Goal: Task Accomplishment & Management: Use online tool/utility

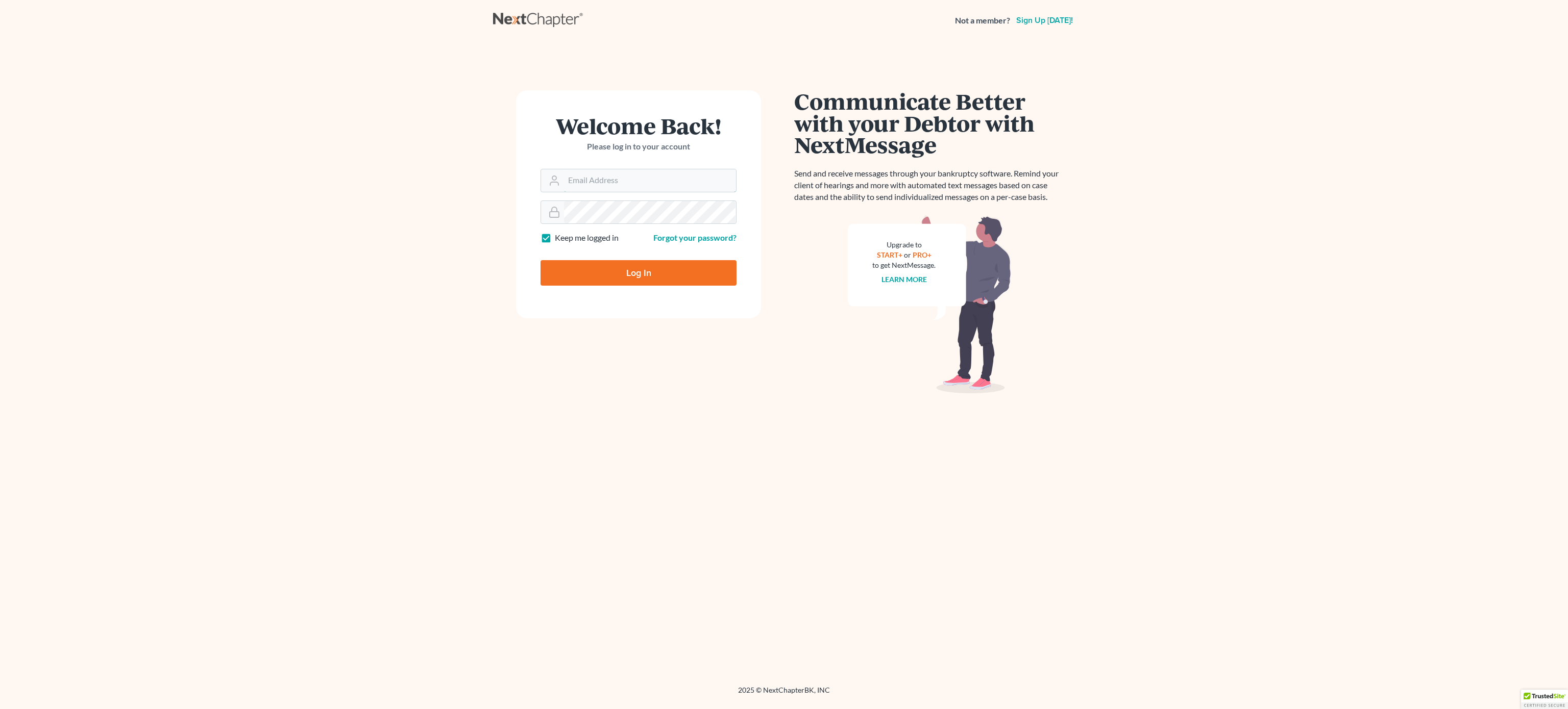
type input "[EMAIL_ADDRESS][DOMAIN_NAME]"
click at [647, 268] on input "Log In" at bounding box center [639, 273] width 196 height 26
type input "Thinking..."
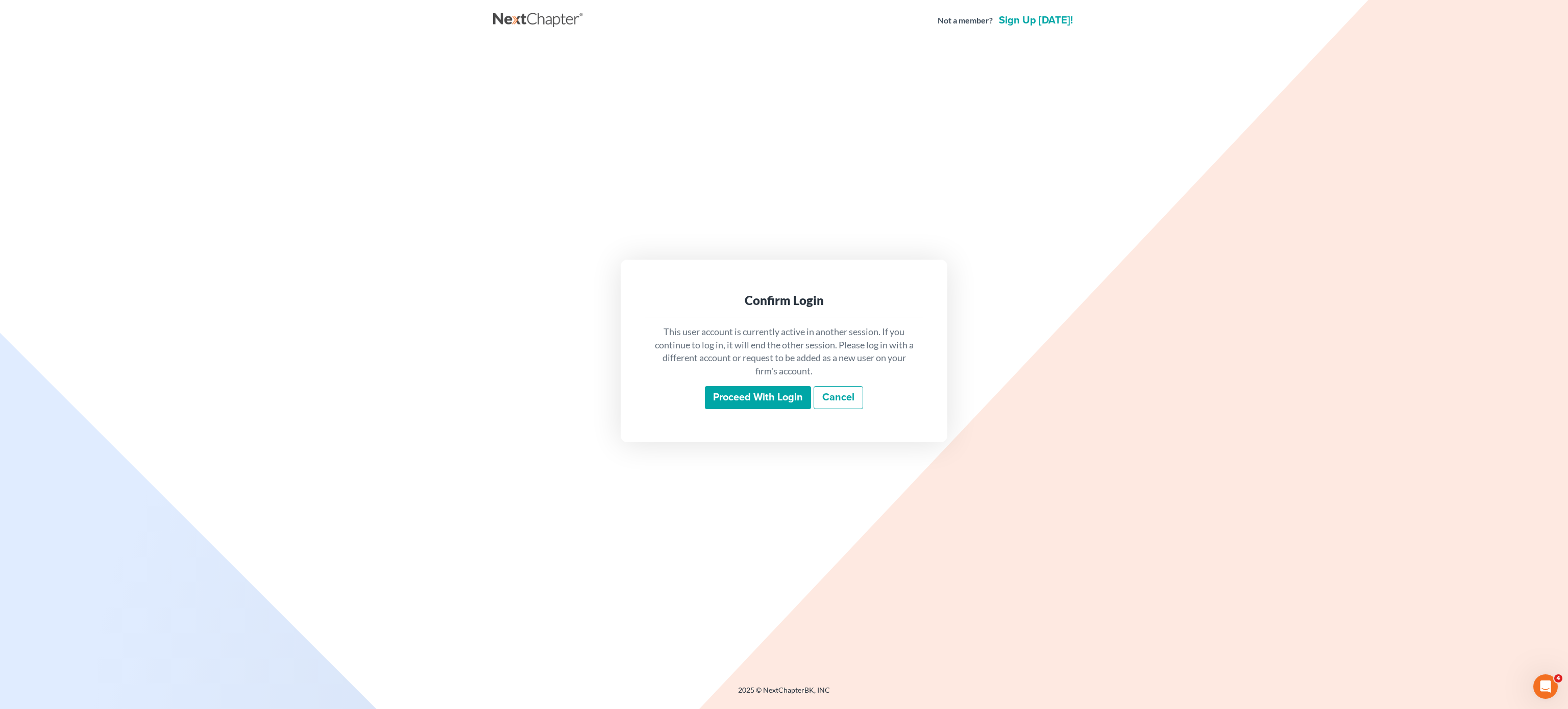
click at [779, 393] on input "Proceed with login" at bounding box center [758, 397] width 106 height 23
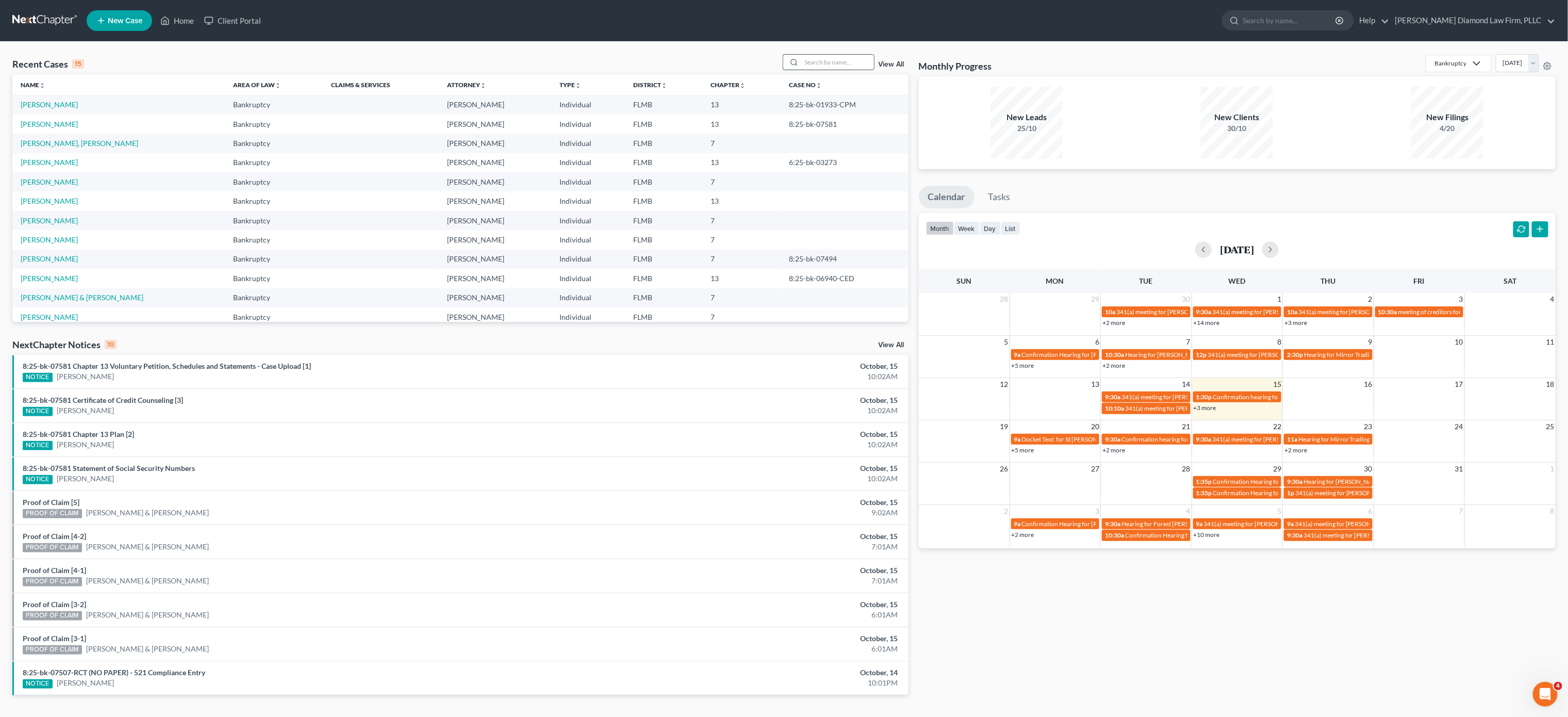
click at [827, 66] on input "search" at bounding box center [838, 62] width 72 height 15
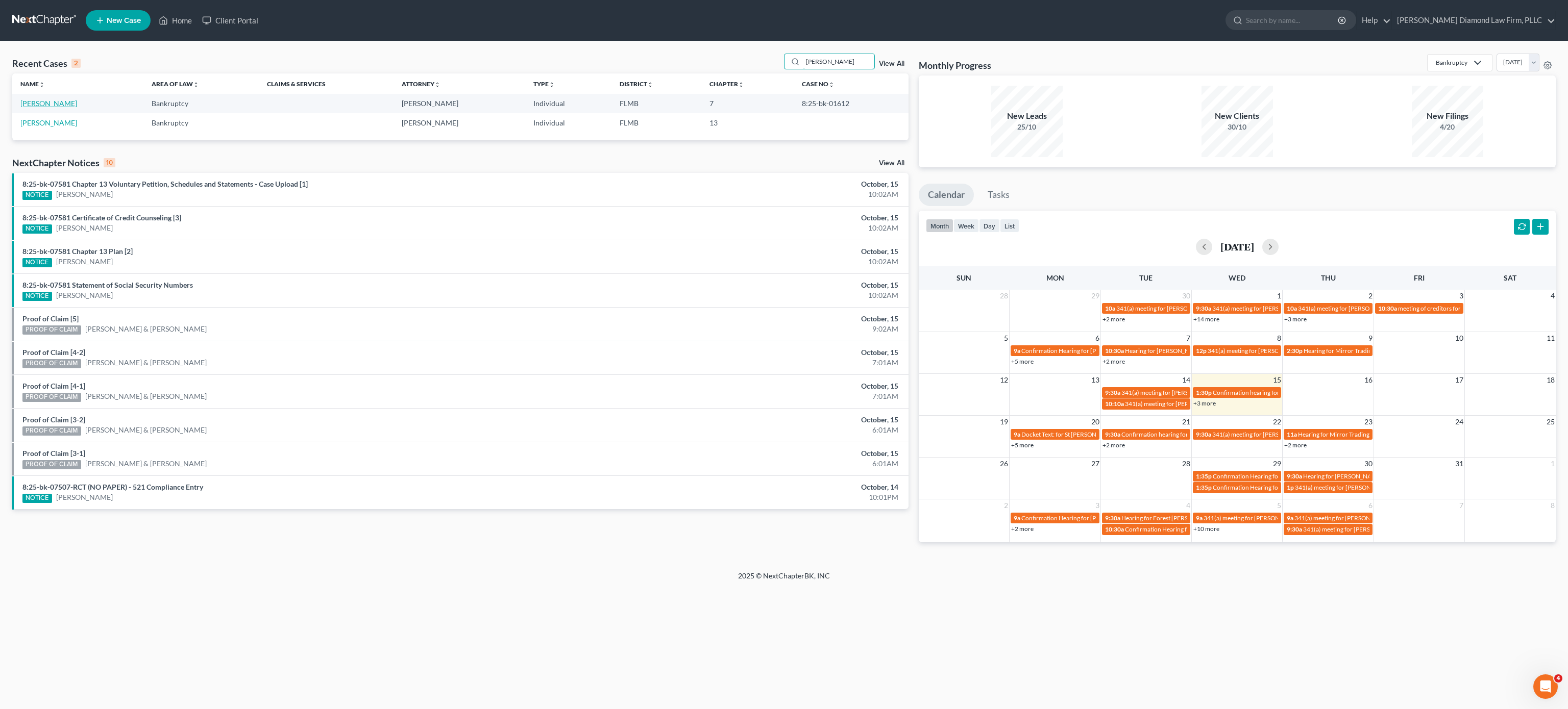
type input "berry"
click at [35, 101] on link "Berry, Tamara" at bounding box center [48, 103] width 57 height 9
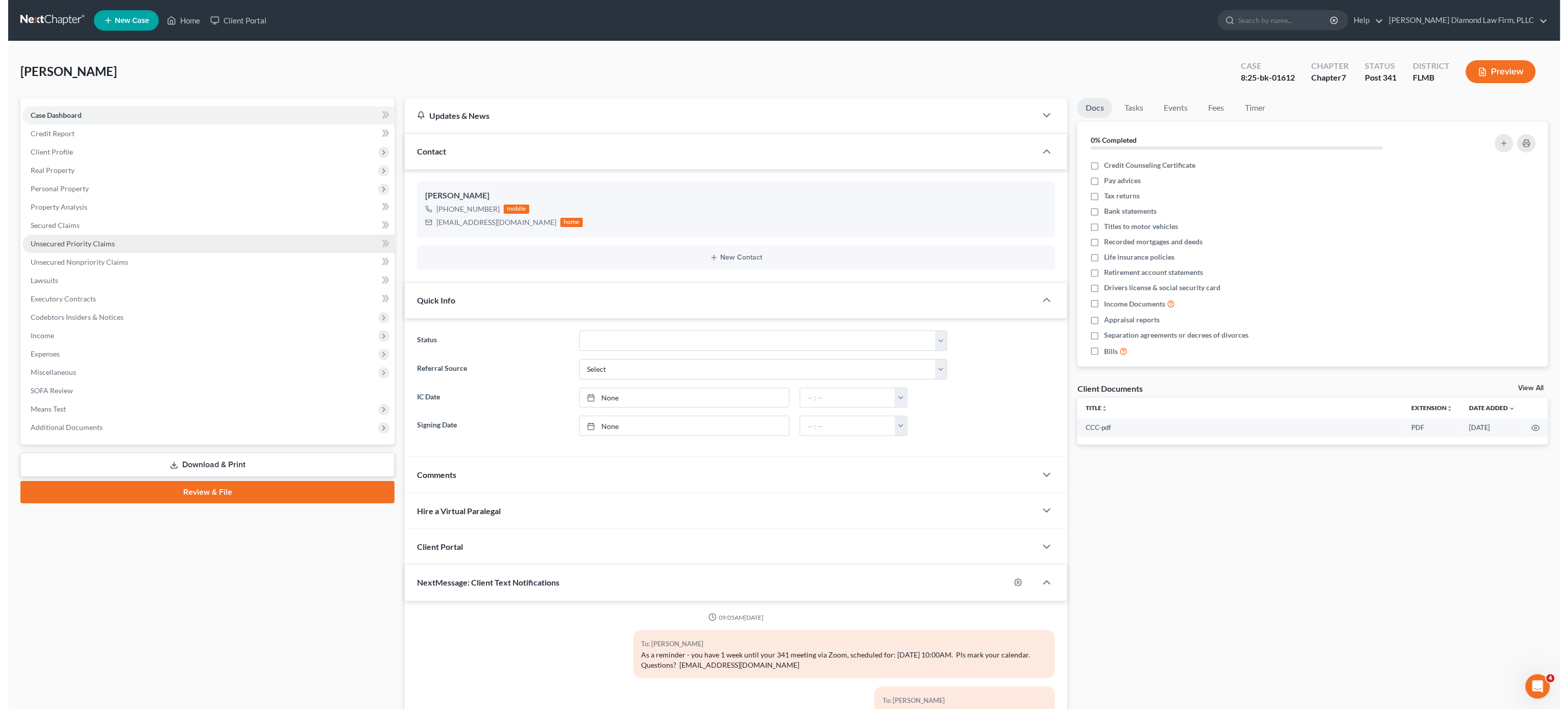
scroll to position [87, 0]
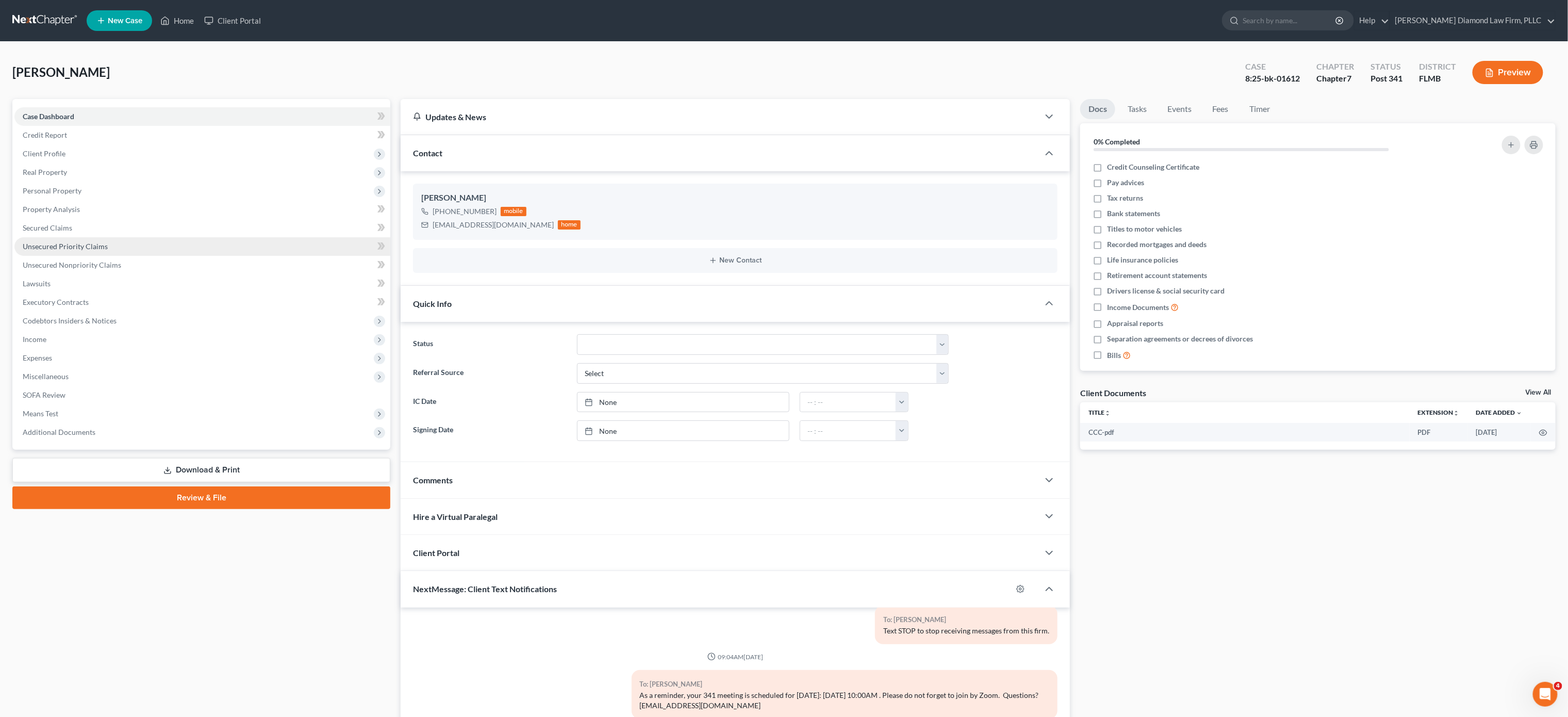
click at [76, 247] on span "Unsecured Priority Claims" at bounding box center [65, 247] width 85 height 9
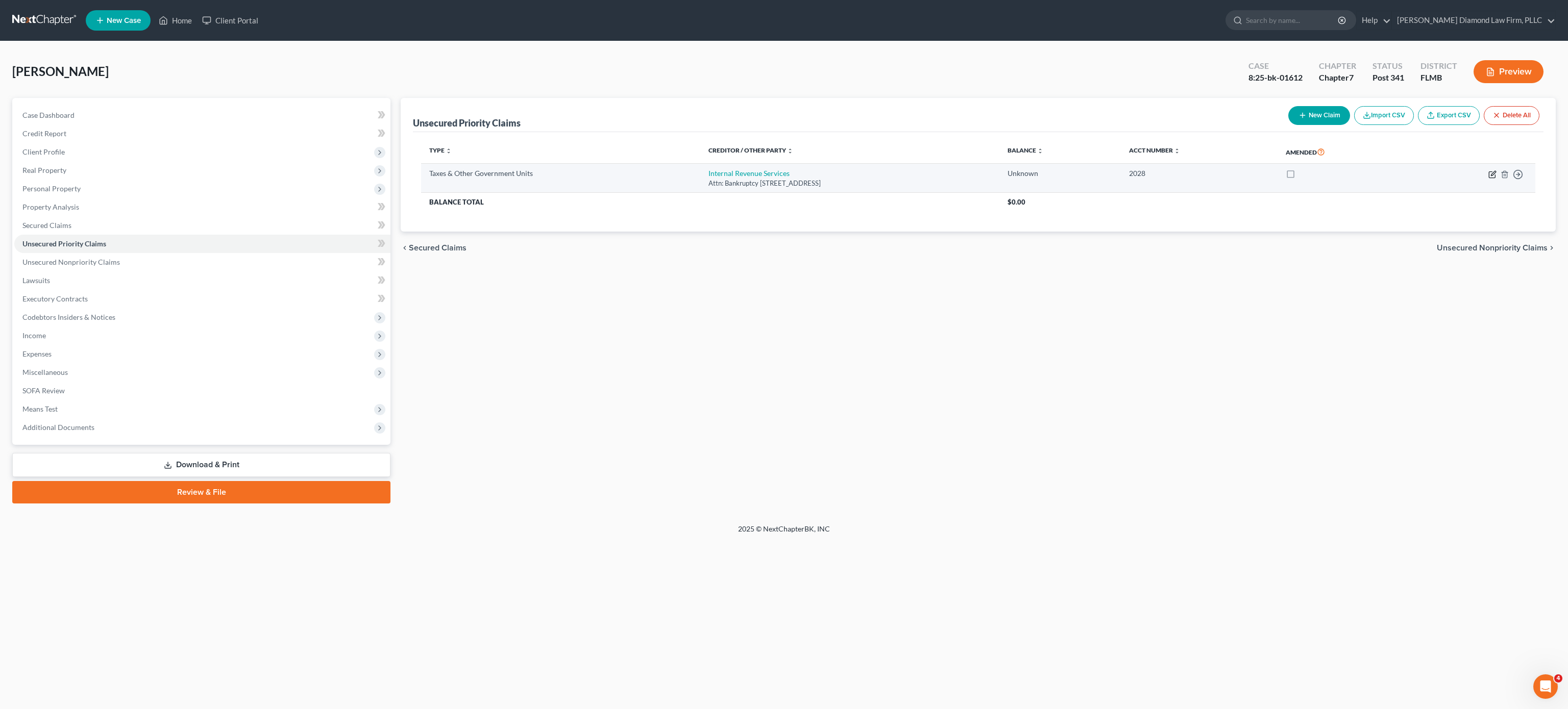
click at [1490, 175] on icon "button" at bounding box center [1492, 174] width 8 height 8
select select "0"
select select "39"
select select "0"
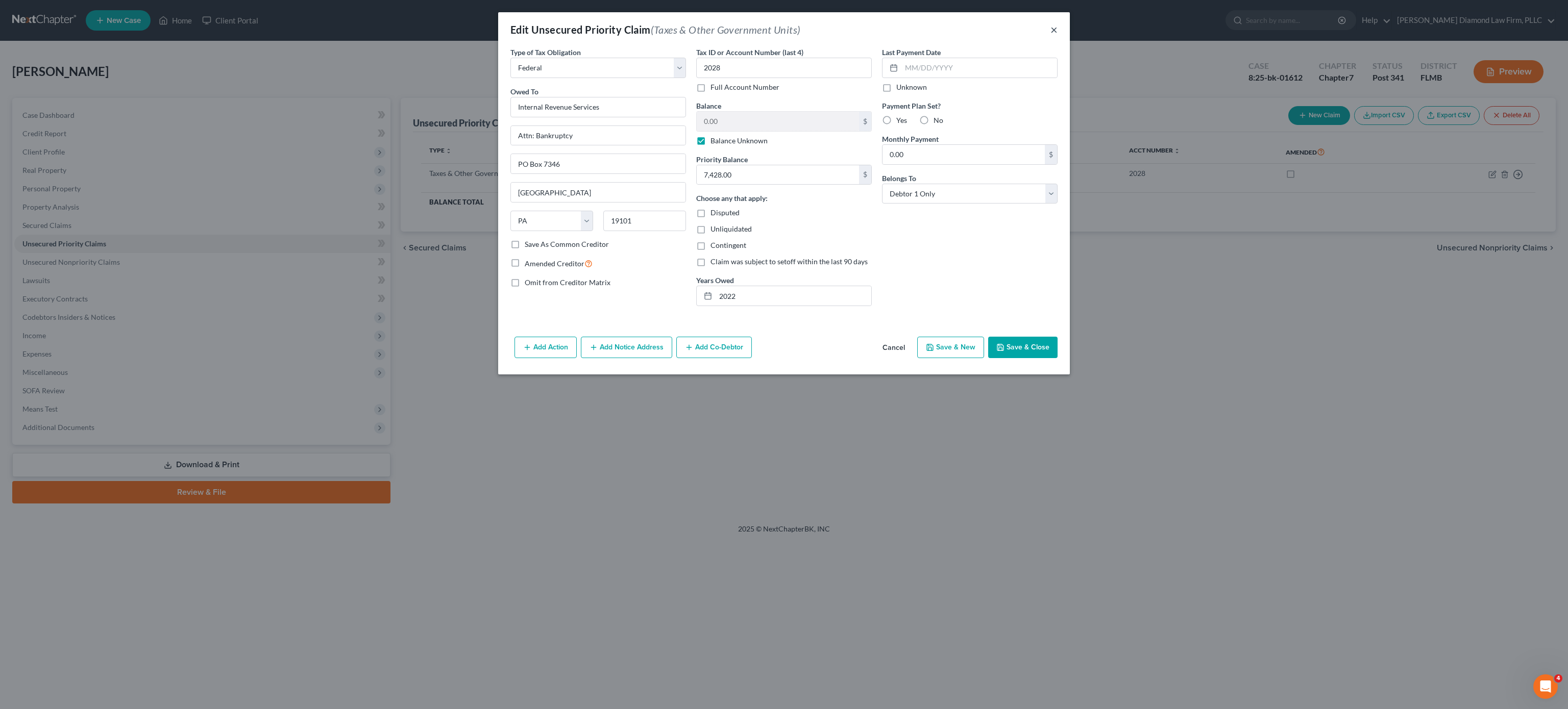
click at [1053, 32] on button "×" at bounding box center [1053, 29] width 7 height 12
